Goal: Task Accomplishment & Management: Use online tool/utility

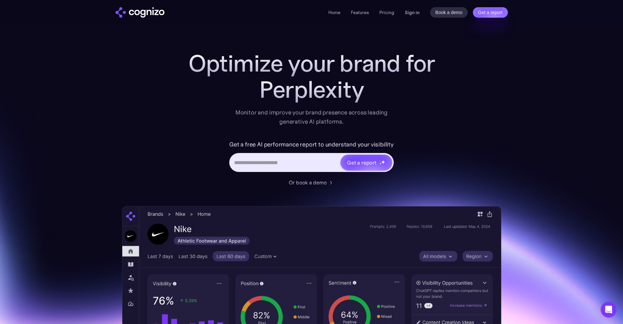
click at [412, 15] on link "Sign in" at bounding box center [412, 13] width 15 height 8
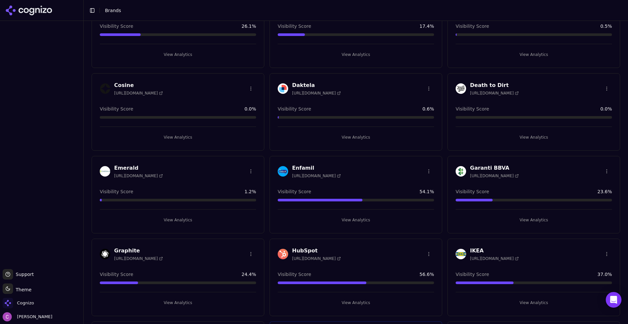
scroll to position [262, 0]
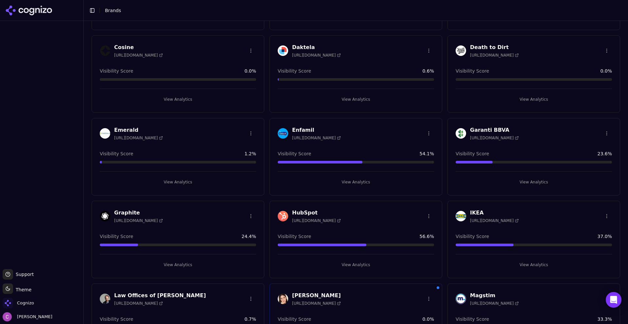
click at [310, 263] on button "View Analytics" at bounding box center [356, 265] width 156 height 10
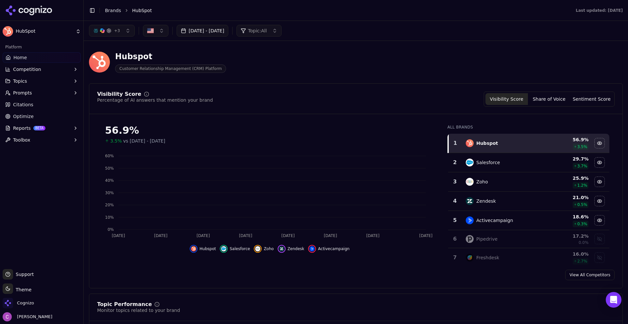
click at [283, 99] on div "Visibility Score Percentage of AI answers that mention your brand Visibility Sc…" at bounding box center [356, 99] width 518 height 15
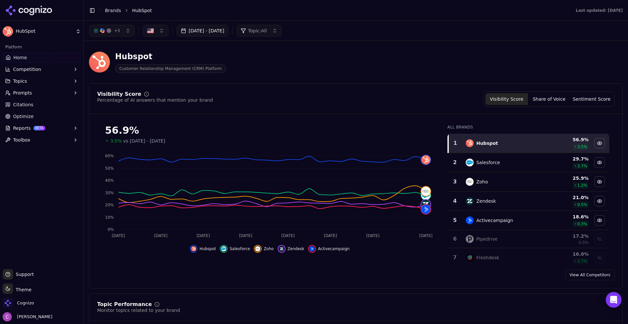
click at [369, 52] on div "Hubspot Customer Relationship Management (CRM) Platform" at bounding box center [235, 62] width 293 height 22
